Goal: Task Accomplishment & Management: Manage account settings

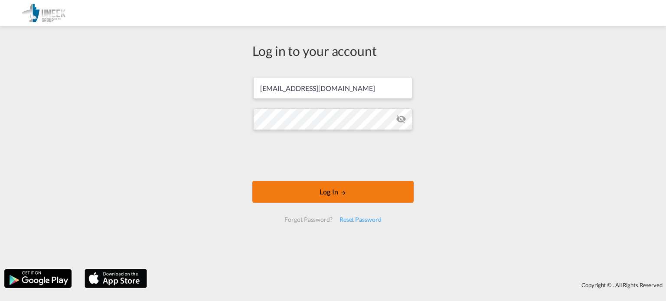
click at [339, 188] on button "Log In" at bounding box center [332, 192] width 161 height 22
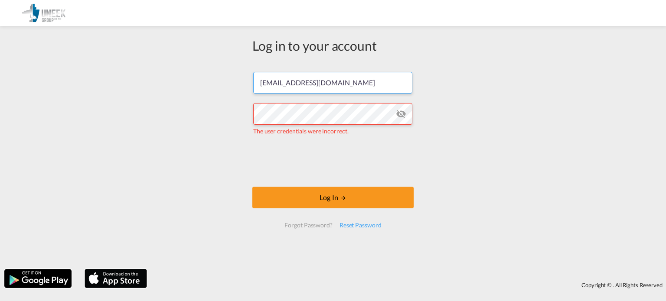
click at [336, 88] on input "[EMAIL_ADDRESS][DOMAIN_NAME]" at bounding box center [332, 83] width 159 height 22
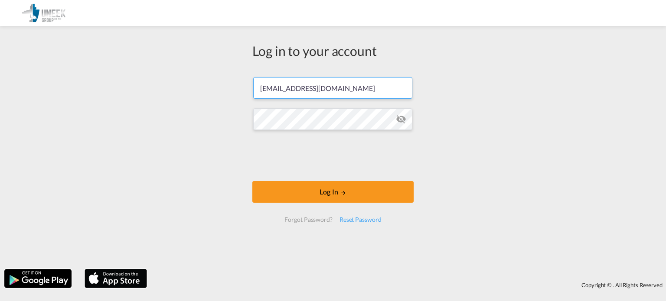
type input "[EMAIL_ADDRESS][DOMAIN_NAME]"
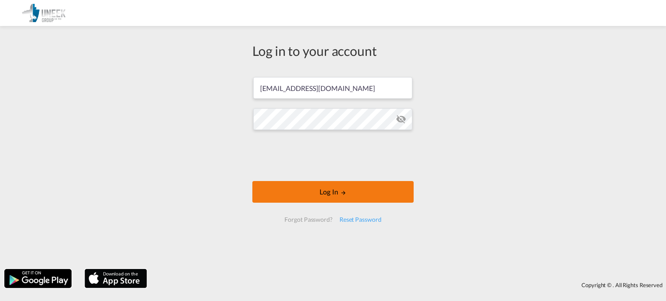
click at [329, 188] on button "Log In" at bounding box center [332, 192] width 161 height 22
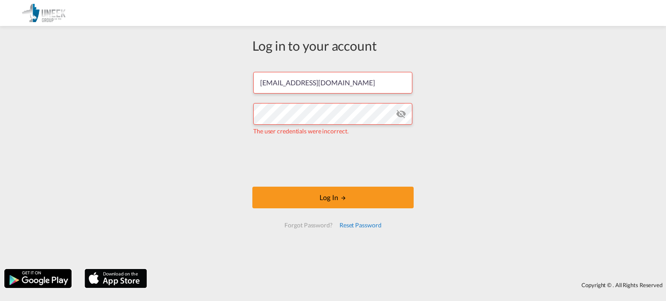
click at [357, 219] on div "Reset Password" at bounding box center [360, 226] width 49 height 16
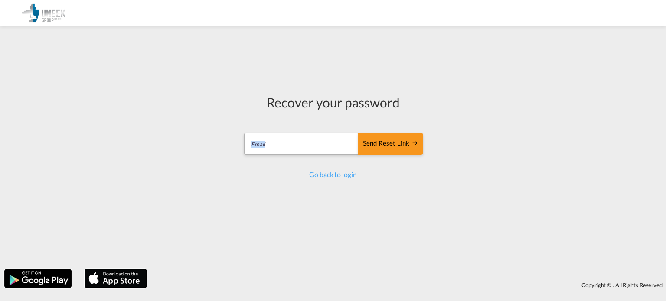
drag, startPoint x: 319, startPoint y: 156, endPoint x: 319, endPoint y: 147, distance: 9.5
click at [319, 147] on md-input-container "Send reset link Email field is required" at bounding box center [333, 145] width 180 height 26
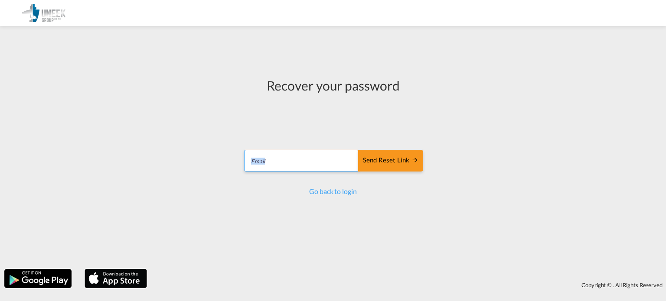
click at [319, 147] on form "Send reset link Email field is required Send reset link" at bounding box center [333, 161] width 180 height 41
type input "[EMAIL_ADDRESS][DOMAIN_NAME]"
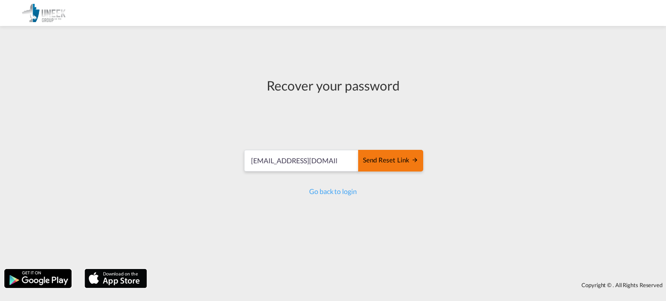
click at [385, 166] on div "Send reset link" at bounding box center [390, 161] width 55 height 10
